Goal: Task Accomplishment & Management: Complete application form

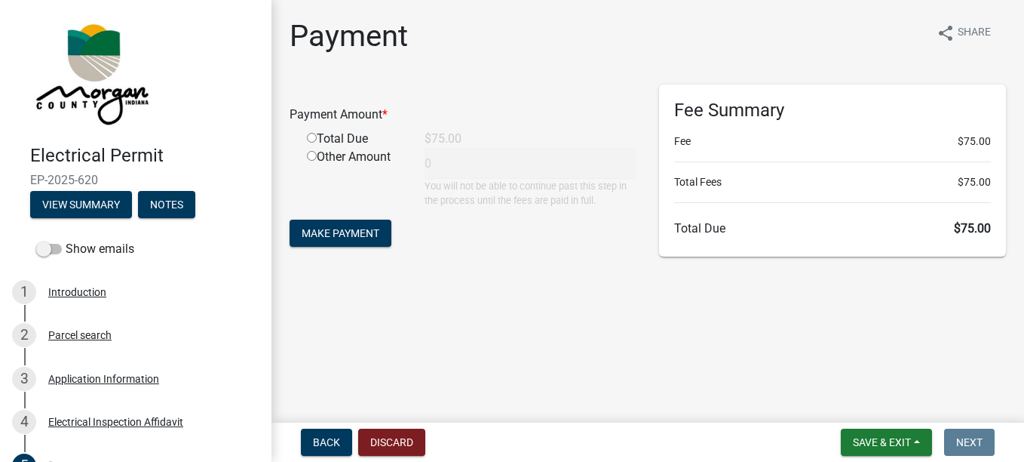
click at [311, 138] on input "radio" at bounding box center [312, 138] width 10 height 10
radio input "true"
type input "75"
click at [351, 237] on span "Make Payment" at bounding box center [341, 233] width 78 height 12
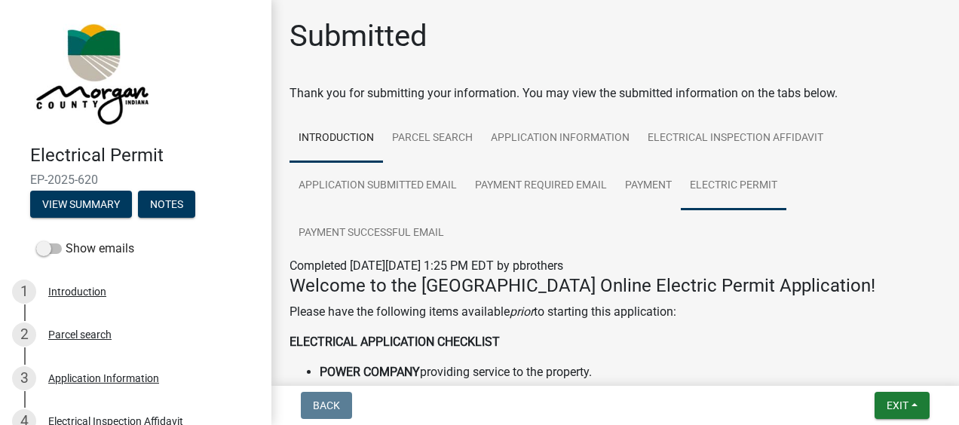
click at [738, 201] on link "Electric Permit" at bounding box center [734, 186] width 106 height 48
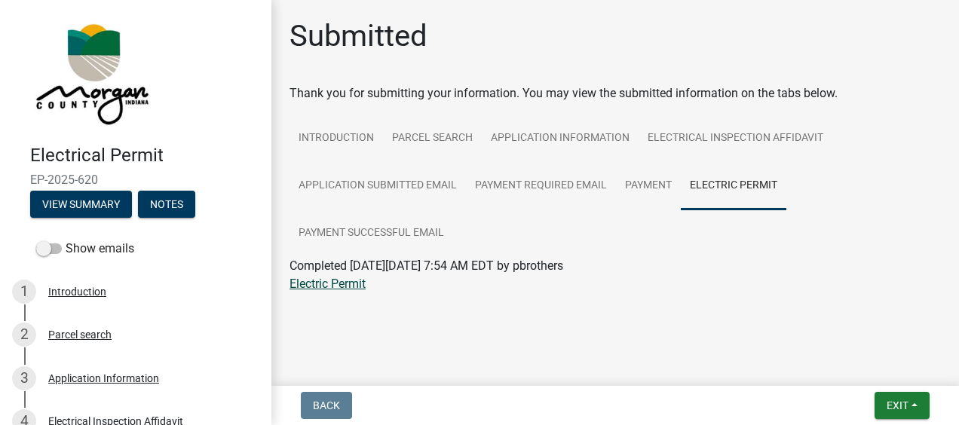
click at [343, 283] on link "Electric Permit" at bounding box center [328, 284] width 76 height 14
